Goal: Navigation & Orientation: Find specific page/section

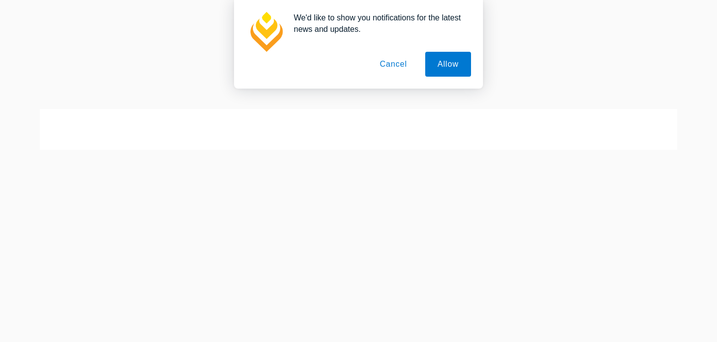
click at [409, 67] on button "Cancel" at bounding box center [394, 64] width 52 height 25
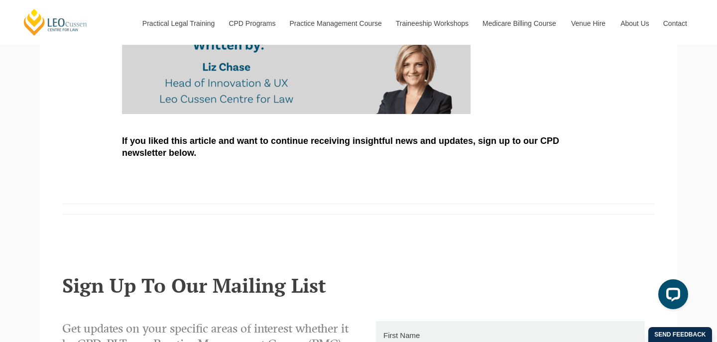
scroll to position [682, 0]
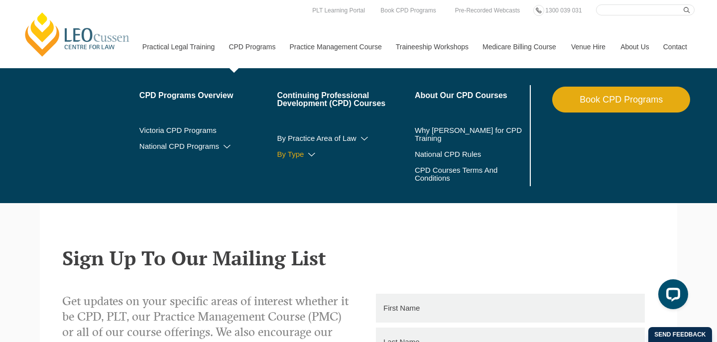
click at [307, 158] on icon at bounding box center [312, 154] width 10 height 7
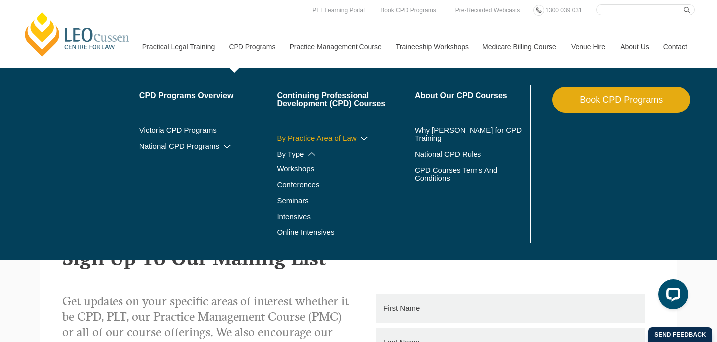
click at [347, 139] on link "By Practice Area of Law" at bounding box center [346, 138] width 138 height 8
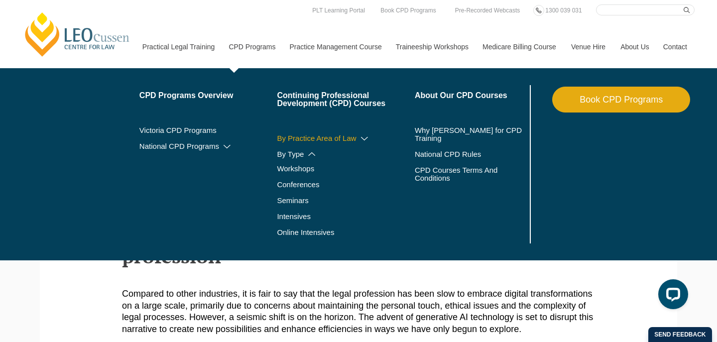
click at [360, 137] on icon at bounding box center [365, 138] width 10 height 7
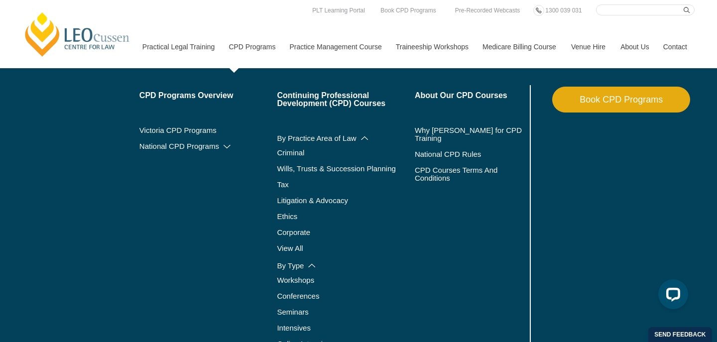
scroll to position [306, 0]
